Goal: Browse casually

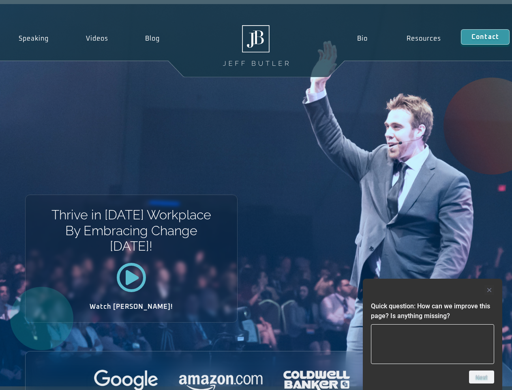
click at [256, 195] on div "Thrive in [DATE] Workplace By Embracing Change [DATE]! Watch [PERSON_NAME]!" at bounding box center [256, 195] width 512 height 382
click at [433, 290] on div at bounding box center [432, 290] width 123 height 10
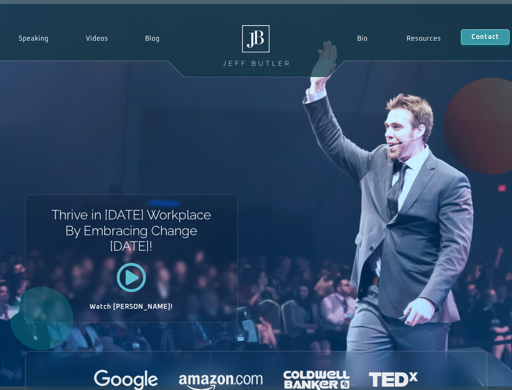
click at [482, 377] on div at bounding box center [257, 380] width 462 height 22
